Goal: Task Accomplishment & Management: Complete application form

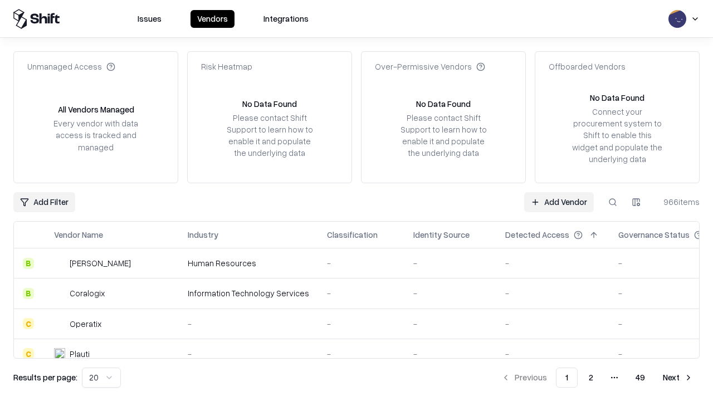
click at [559, 202] on link "Add Vendor" at bounding box center [559, 202] width 70 height 20
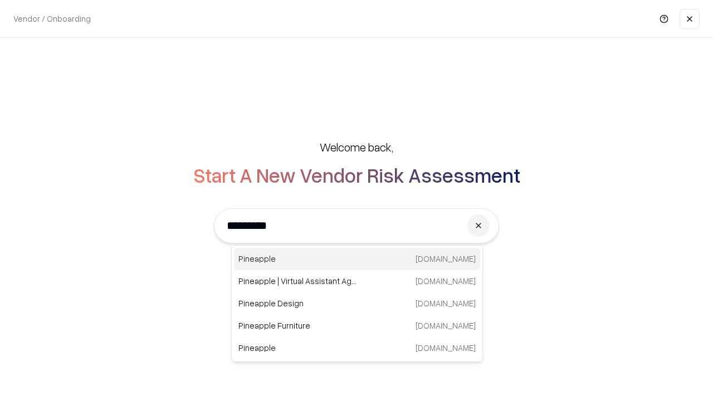
click at [357, 259] on div "Pineapple pineappleenergy.com" at bounding box center [357, 259] width 246 height 22
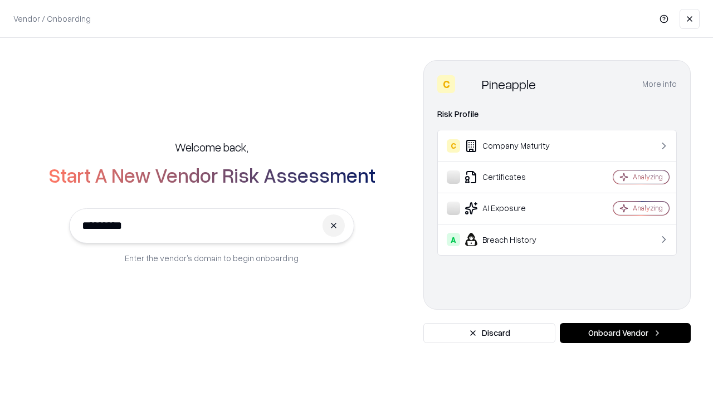
type input "*********"
click at [625, 333] on button "Onboard Vendor" at bounding box center [625, 333] width 131 height 20
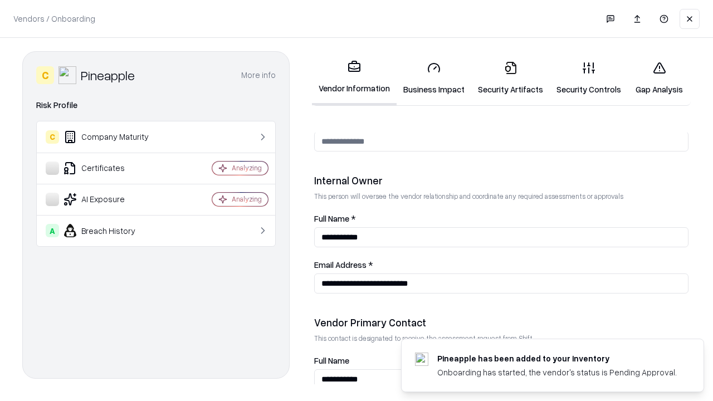
scroll to position [577, 0]
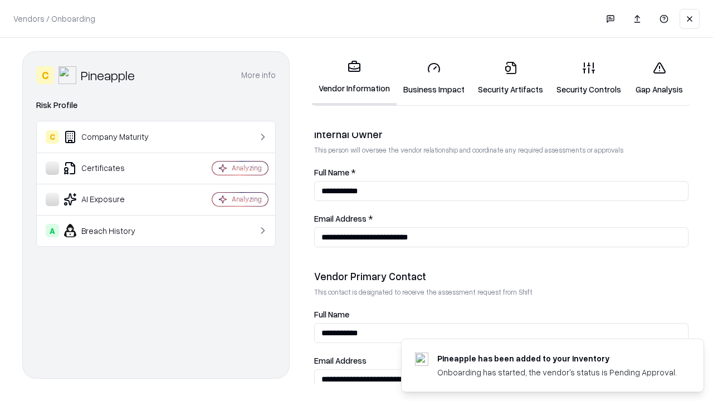
click at [434, 78] on link "Business Impact" at bounding box center [434, 78] width 75 height 52
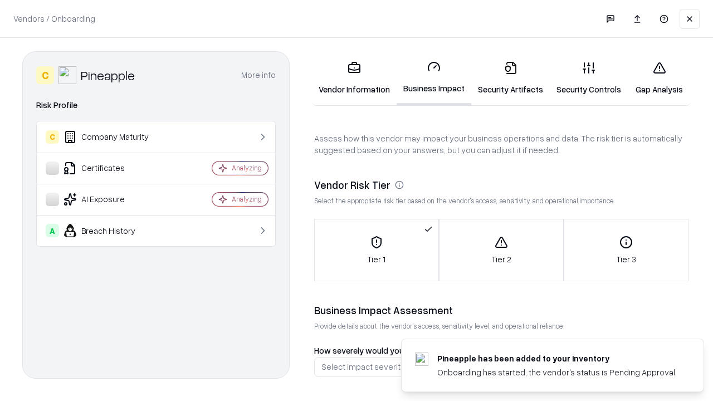
click at [510, 78] on link "Security Artifacts" at bounding box center [510, 78] width 79 height 52
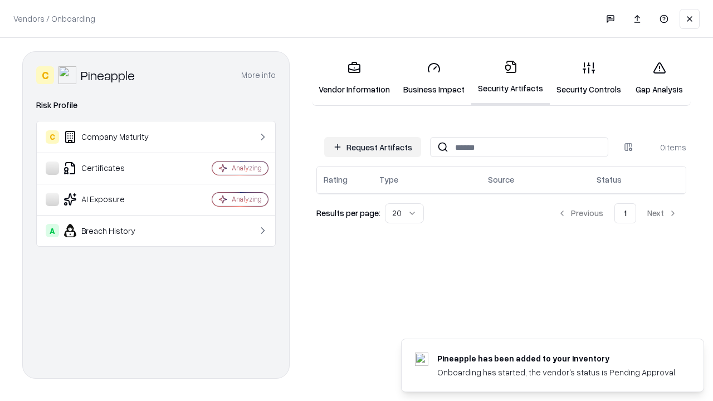
click at [373, 147] on button "Request Artifacts" at bounding box center [372, 147] width 97 height 20
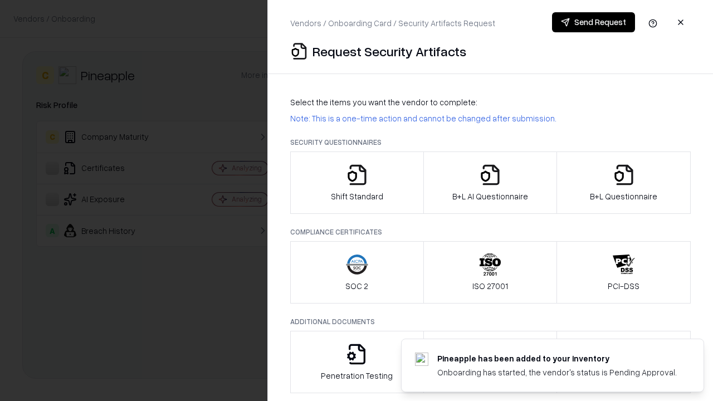
click at [356, 183] on icon "button" at bounding box center [357, 175] width 22 height 22
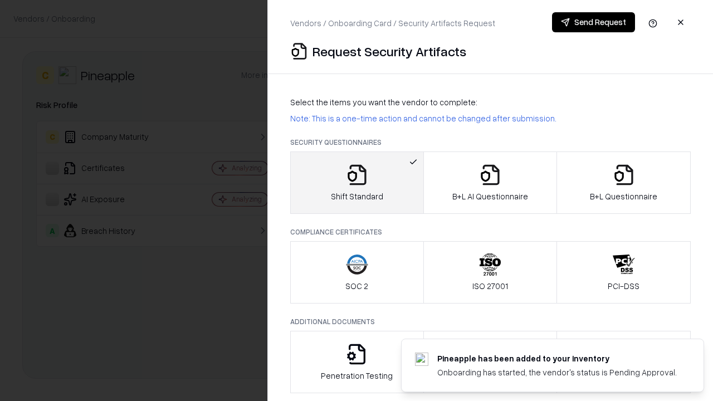
click at [593, 22] on button "Send Request" at bounding box center [593, 22] width 83 height 20
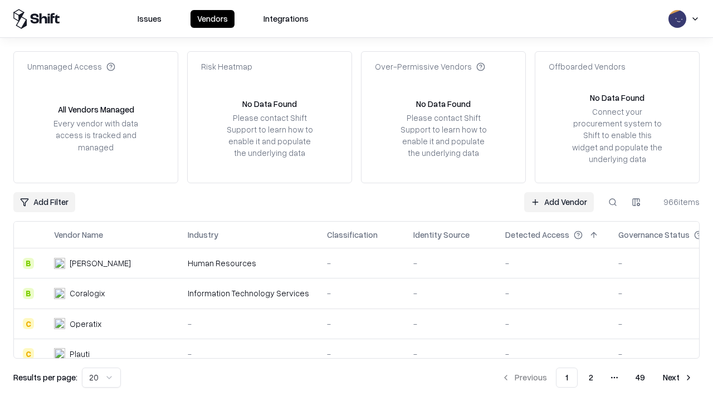
click at [613, 202] on button at bounding box center [613, 202] width 20 height 20
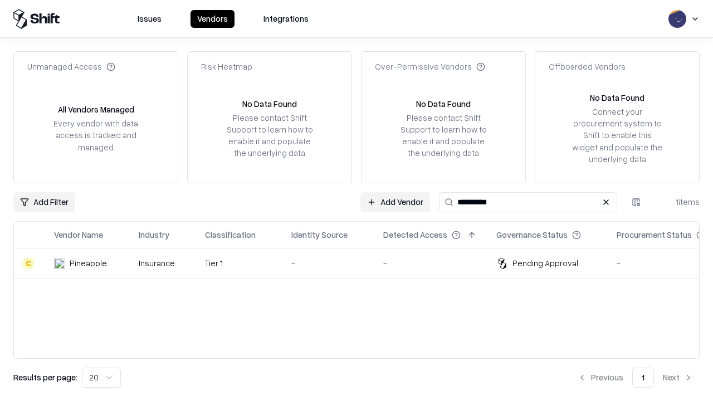
type input "*********"
click at [363, 263] on div "-" at bounding box center [328, 263] width 74 height 12
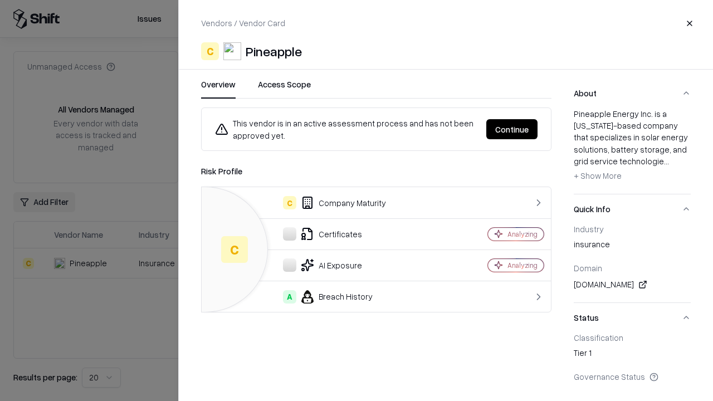
click at [512, 129] on button "Continue" at bounding box center [511, 129] width 51 height 20
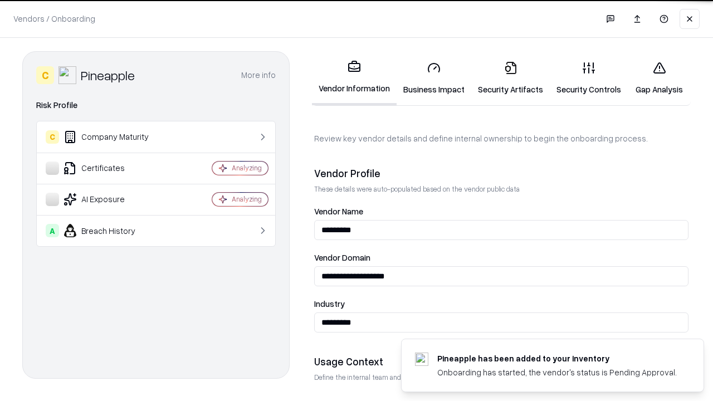
click at [510, 78] on link "Security Artifacts" at bounding box center [510, 78] width 79 height 52
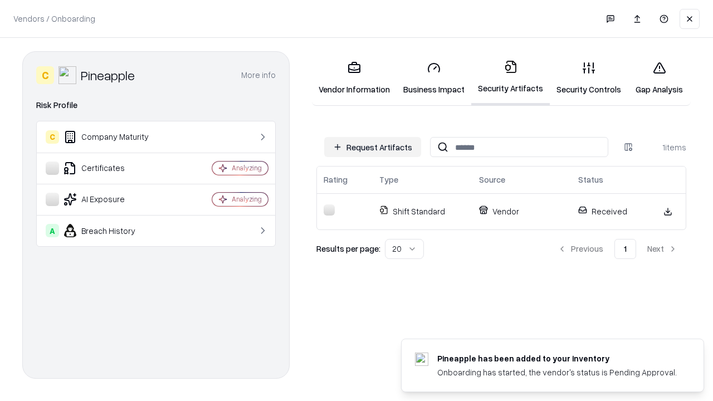
click at [659, 78] on link "Gap Analysis" at bounding box center [659, 78] width 63 height 52
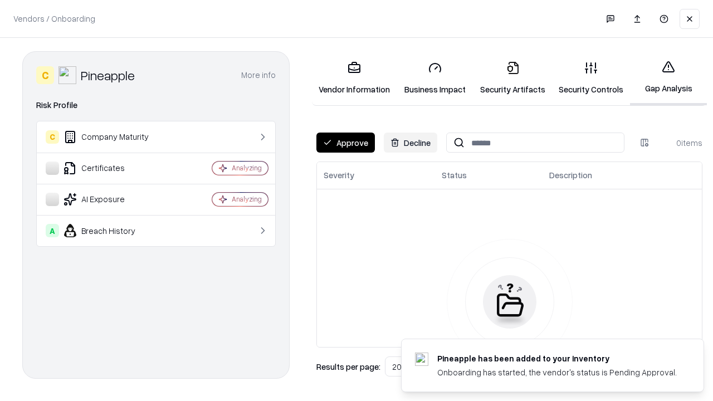
click at [345, 143] on button "Approve" at bounding box center [345, 143] width 58 height 20
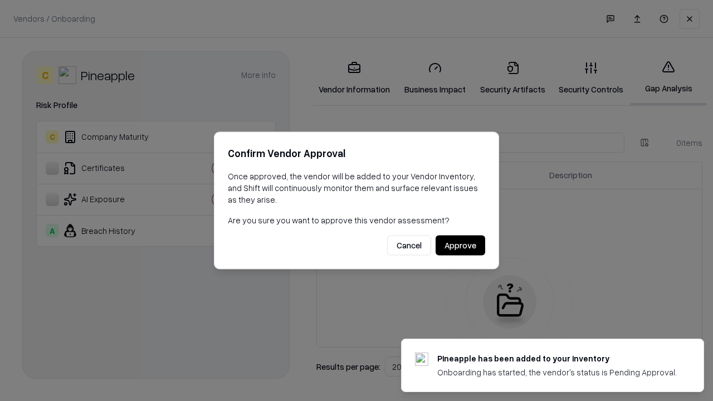
click at [460, 245] on button "Approve" at bounding box center [461, 246] width 50 height 20
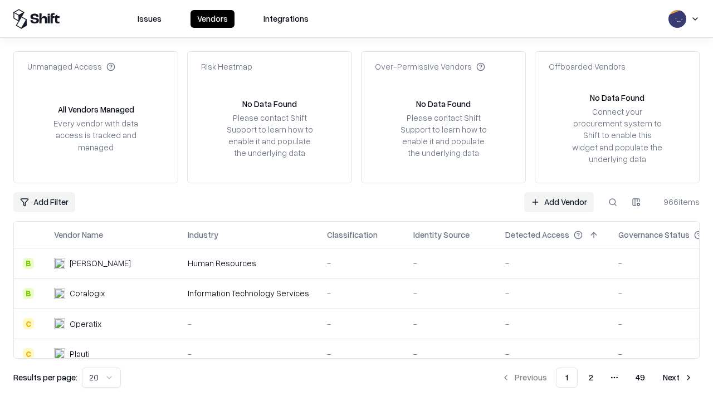
type input "*********"
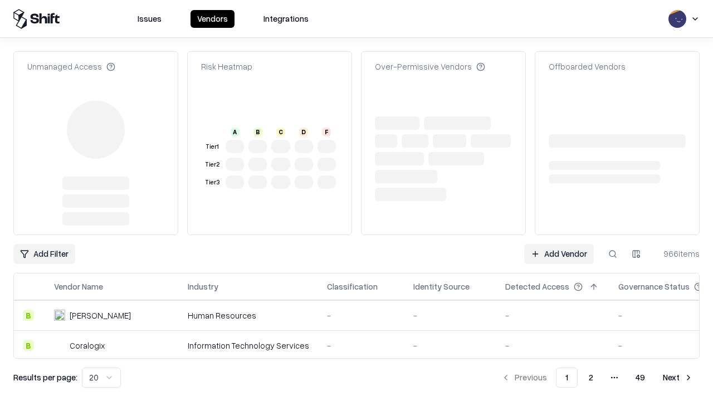
click at [559, 244] on link "Add Vendor" at bounding box center [559, 254] width 70 height 20
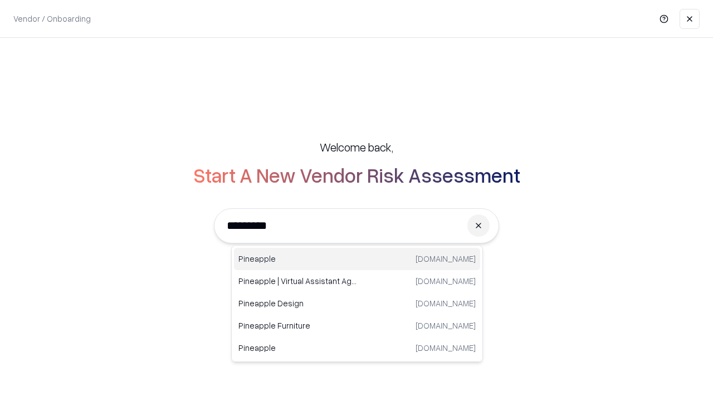
click at [357, 259] on div "Pineapple [DOMAIN_NAME]" at bounding box center [357, 259] width 246 height 22
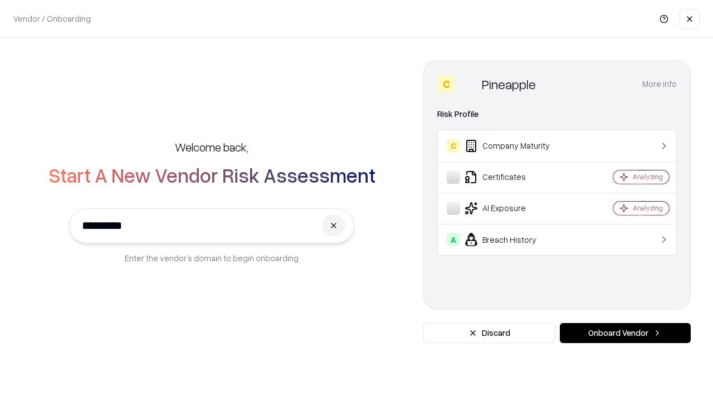
type input "*********"
click at [625, 333] on button "Onboard Vendor" at bounding box center [625, 333] width 131 height 20
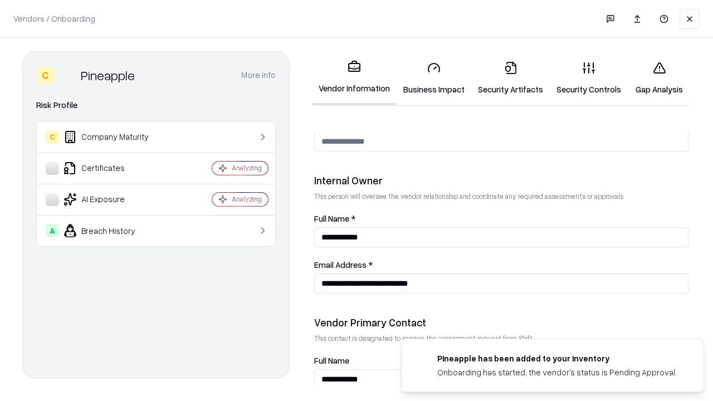
scroll to position [577, 0]
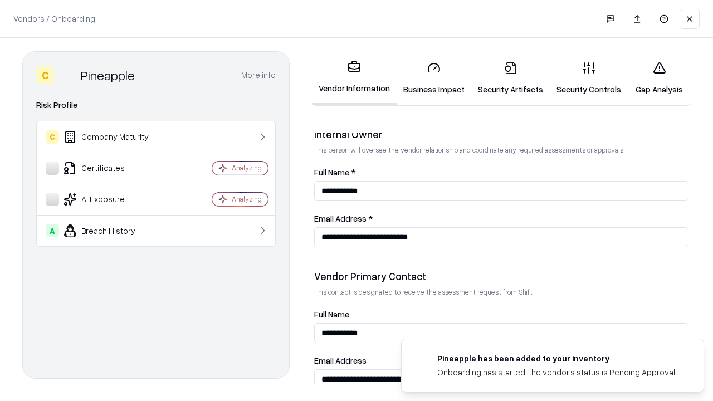
click at [659, 78] on link "Gap Analysis" at bounding box center [659, 78] width 63 height 52
